Goal: Information Seeking & Learning: Learn about a topic

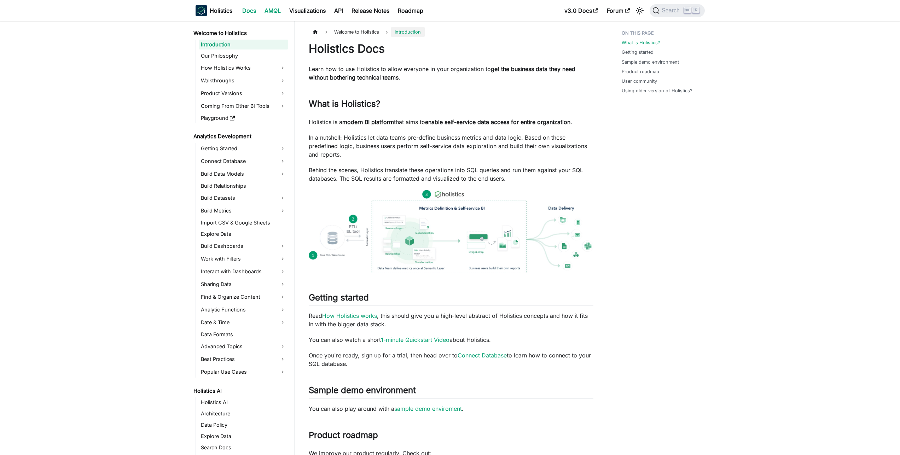
click at [277, 13] on link "AMQL" at bounding box center [272, 10] width 25 height 11
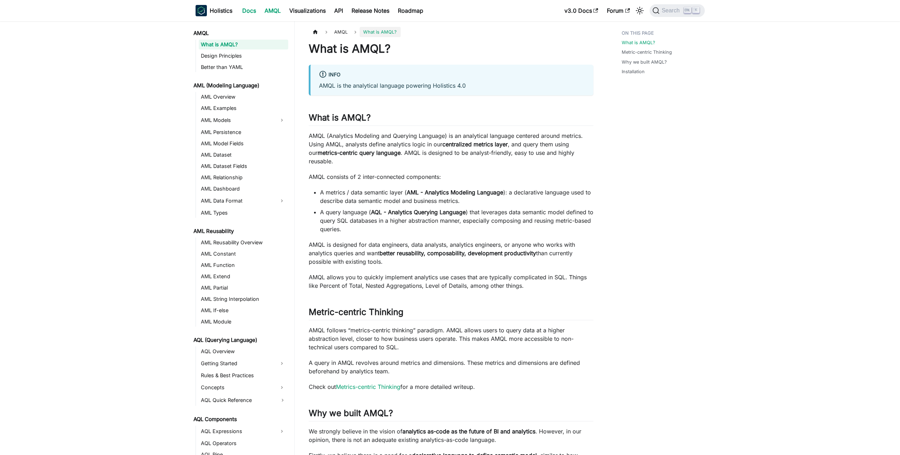
click at [250, 14] on link "Docs" at bounding box center [249, 10] width 22 height 11
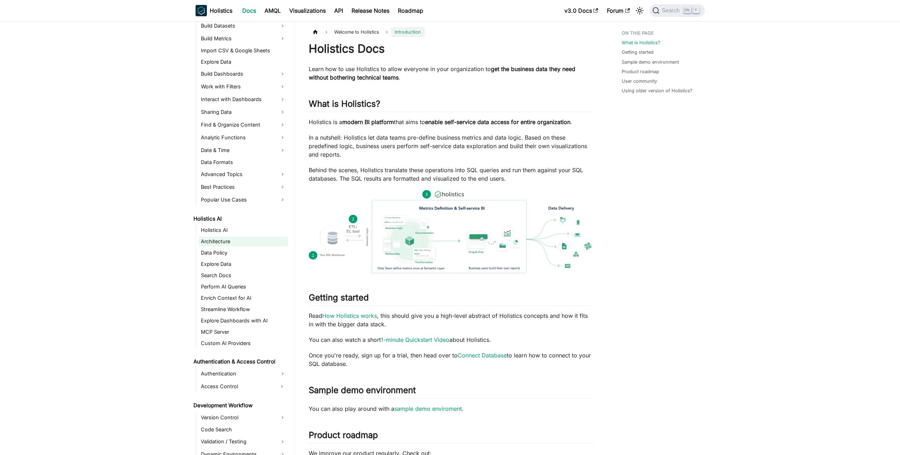
scroll to position [170, 0]
click at [211, 258] on link "Data Policy" at bounding box center [243, 255] width 89 height 10
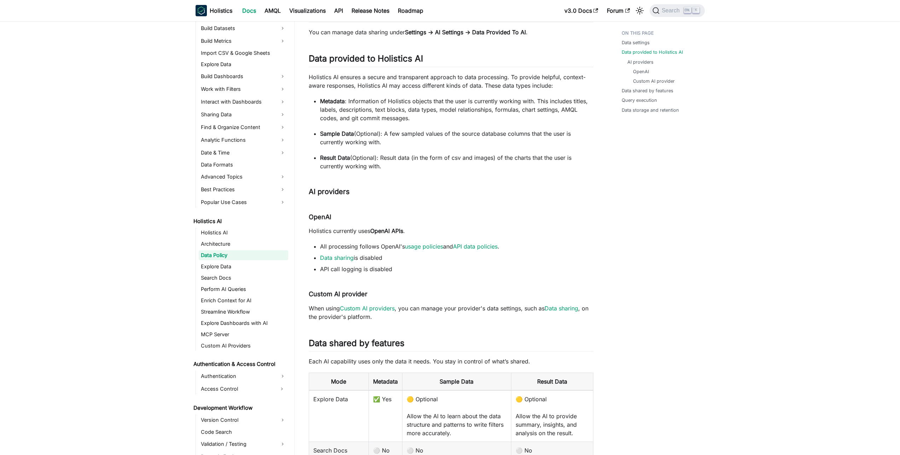
scroll to position [64, 0]
click at [217, 348] on link "Custom AI Providers" at bounding box center [243, 346] width 89 height 10
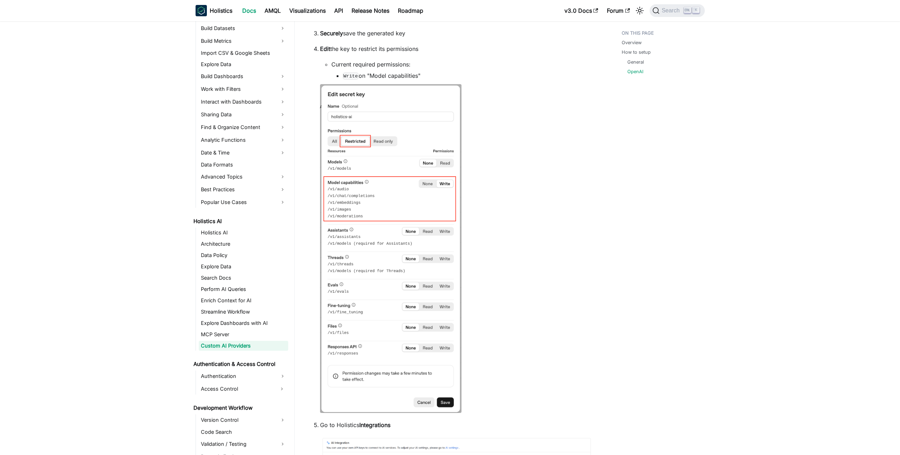
scroll to position [416, 0]
